Goal: Transaction & Acquisition: Purchase product/service

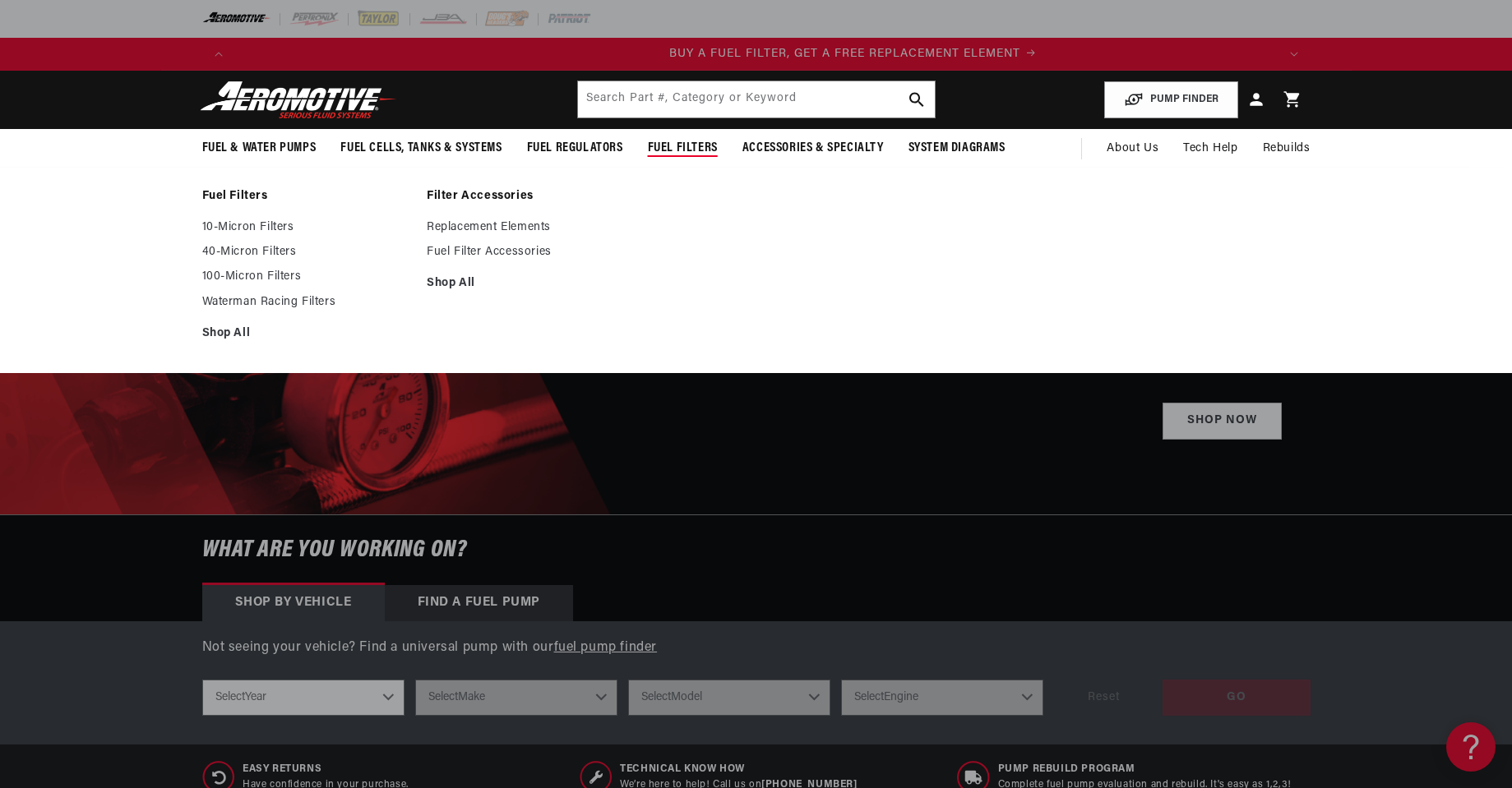
scroll to position [0, 1042]
click at [231, 226] on link "10-Micron Filters" at bounding box center [306, 228] width 209 height 14
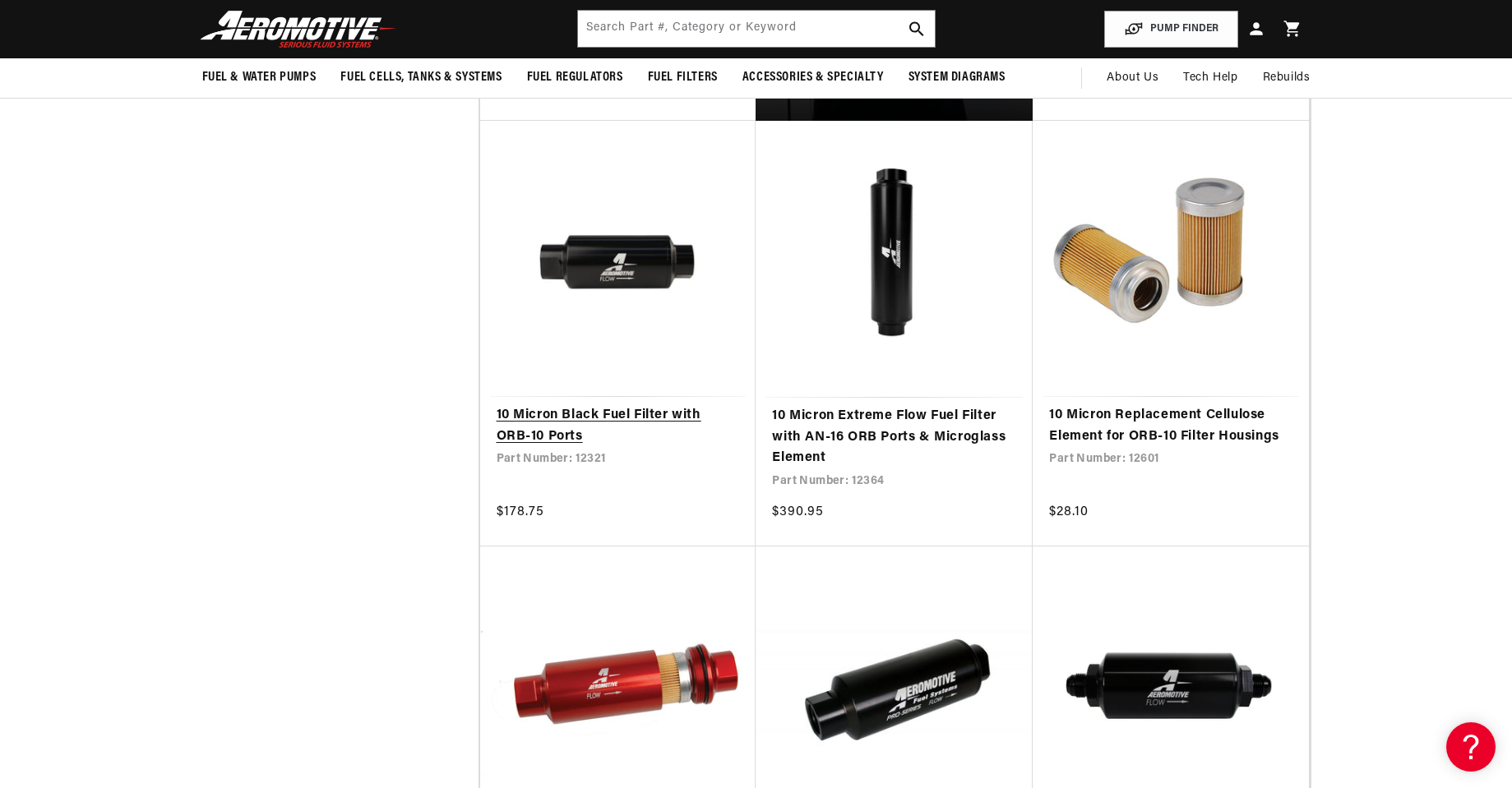
scroll to position [1069, 0]
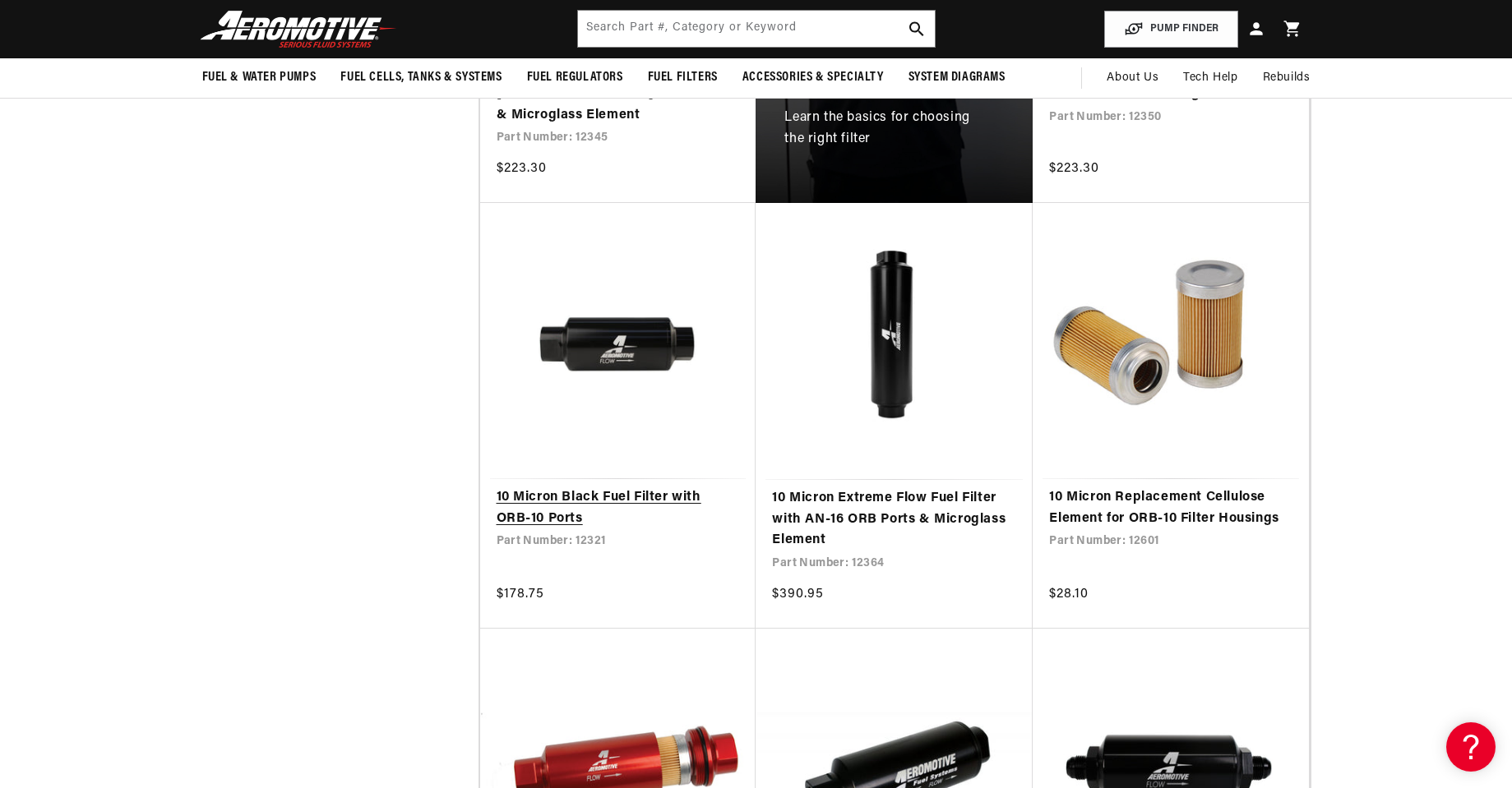
click at [587, 488] on link "10 Micron Black Fuel Filter with ORB-10 Ports" at bounding box center [618, 508] width 243 height 42
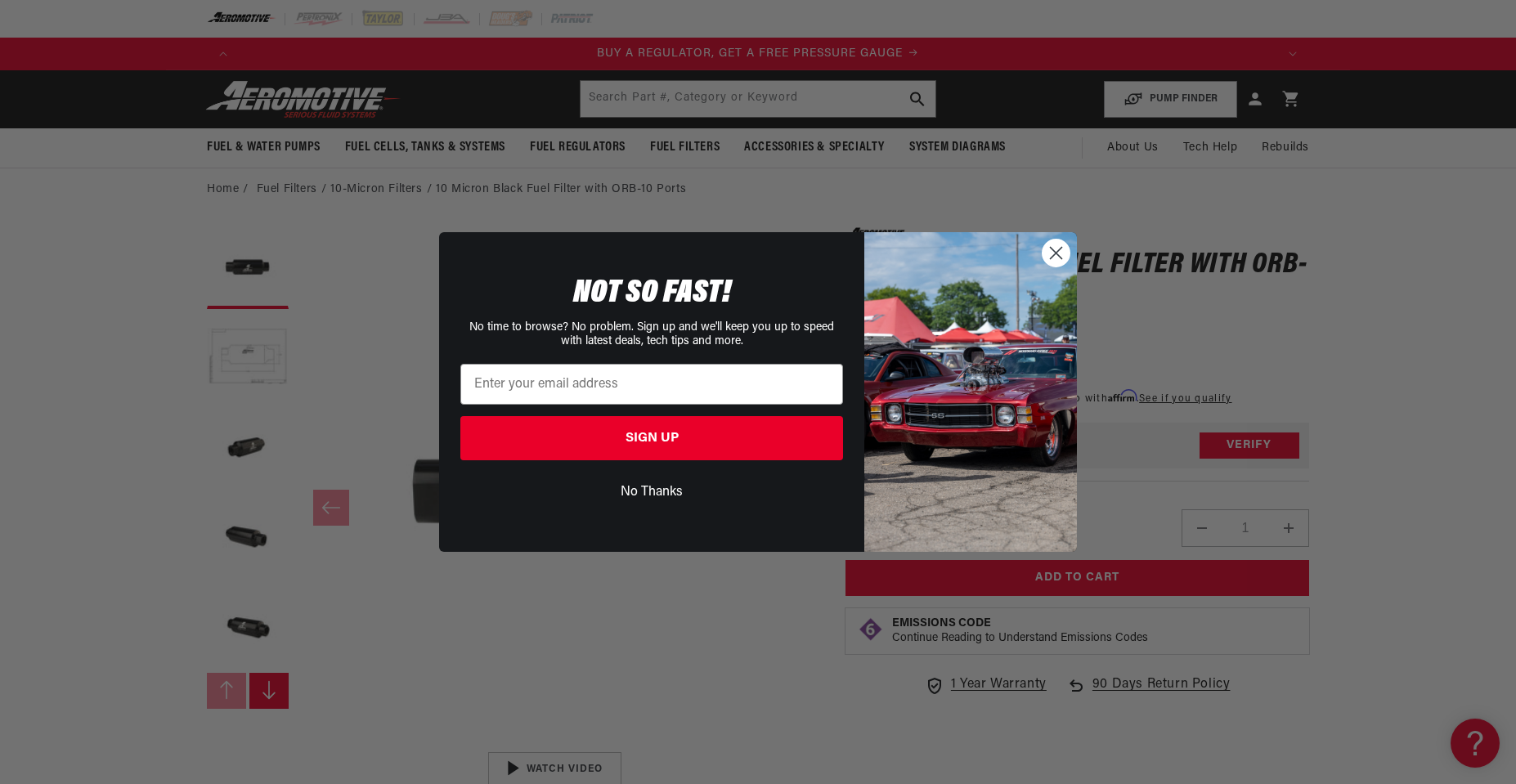
click at [1048, 247] on circle "Close dialog" at bounding box center [1056, 253] width 27 height 27
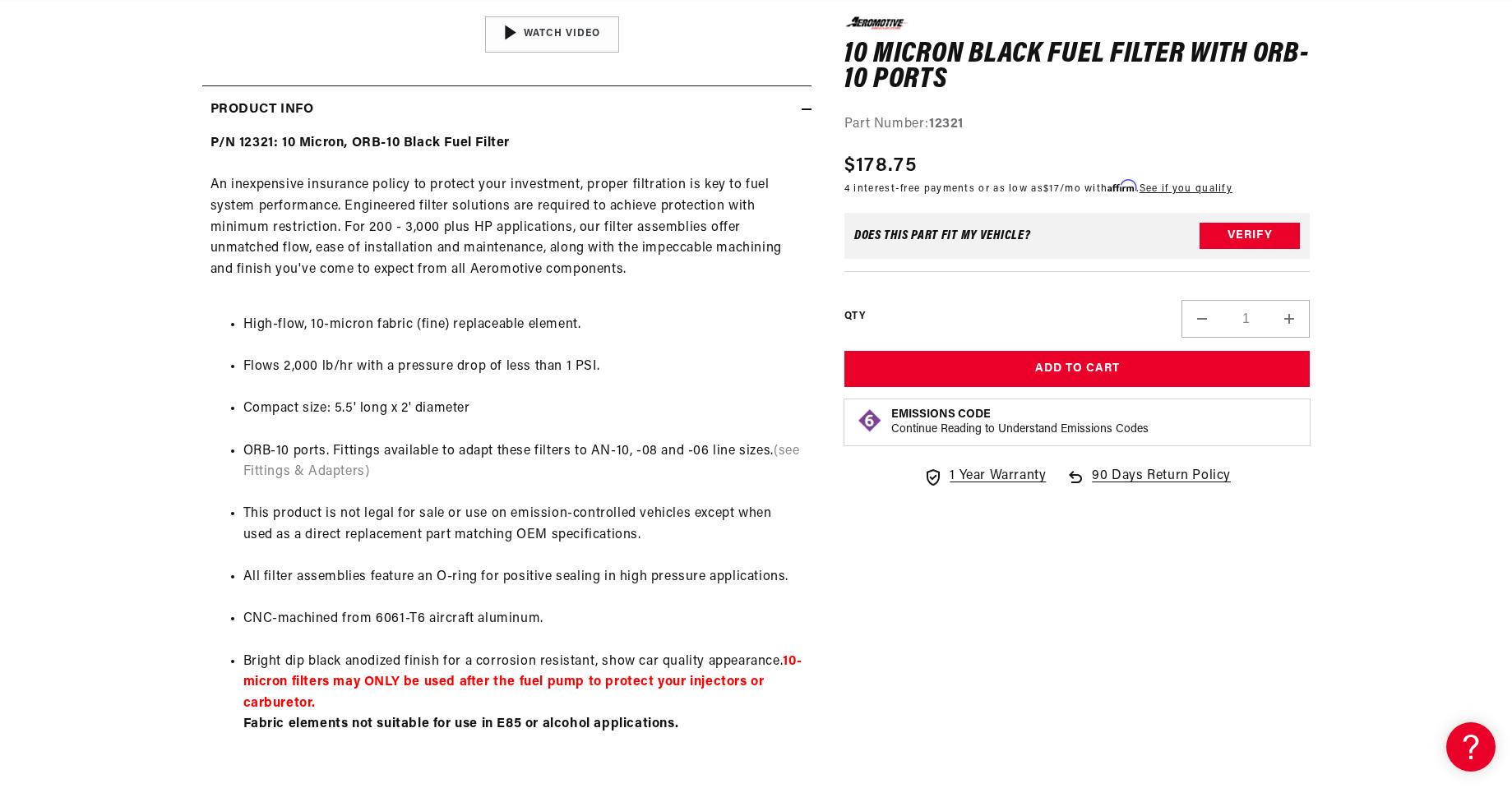
scroll to position [0, 1042]
